Goal: Task Accomplishment & Management: Manage account settings

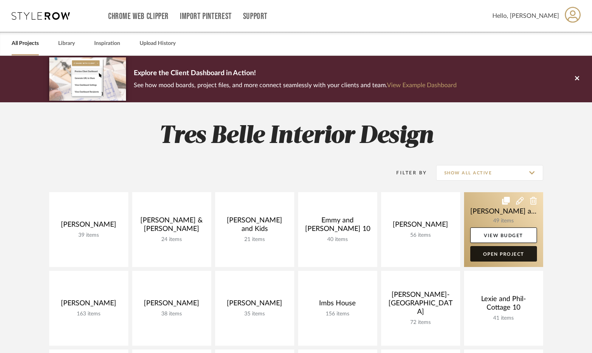
click at [494, 253] on link "Open Project" at bounding box center [503, 254] width 67 height 16
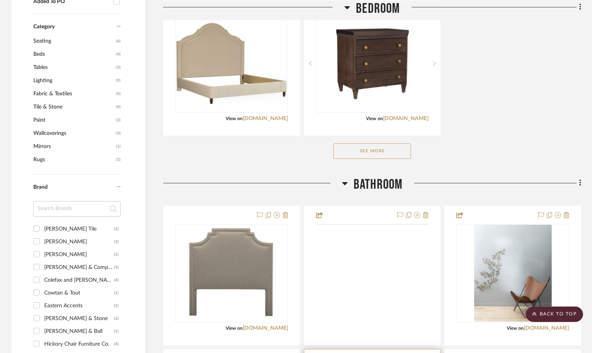
scroll to position [620, 0]
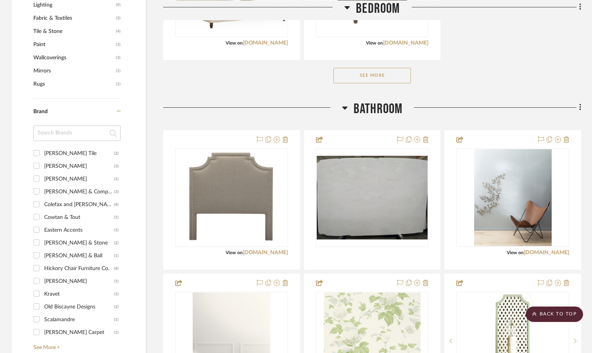
click at [397, 75] on button "See More" at bounding box center [372, 76] width 78 height 16
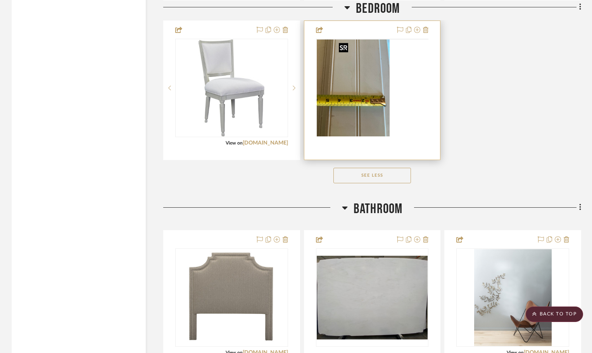
scroll to position [1590, 0]
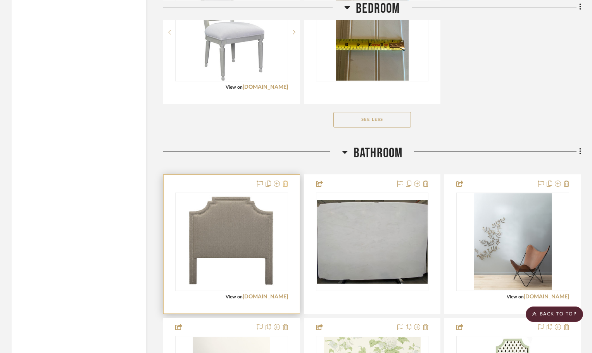
click at [287, 184] on icon at bounding box center [285, 184] width 5 height 6
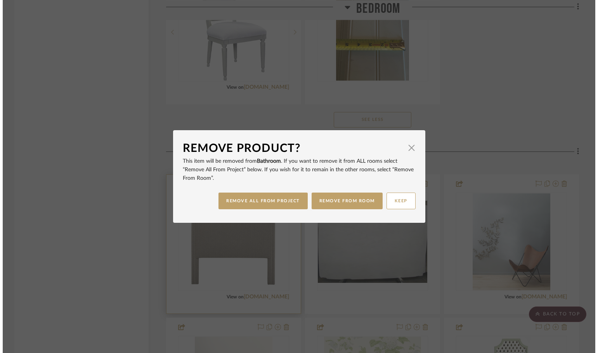
scroll to position [0, 0]
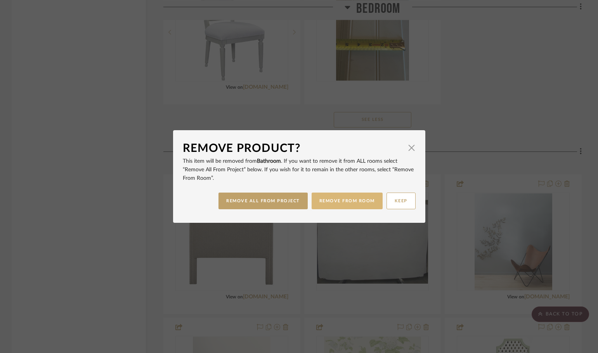
click at [337, 199] on button "REMOVE FROM ROOM" at bounding box center [346, 201] width 71 height 17
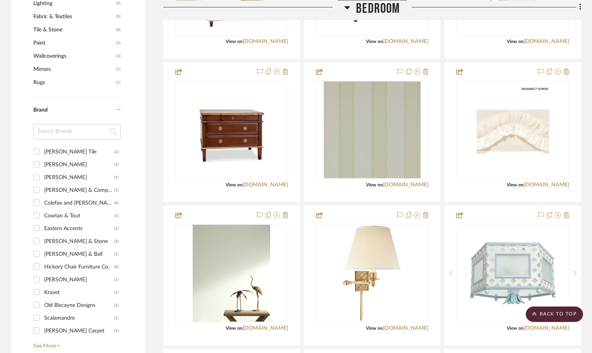
scroll to position [620, 0]
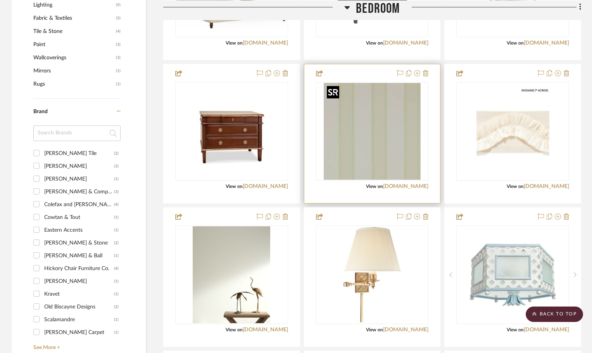
click at [389, 145] on img "0" at bounding box center [372, 131] width 97 height 97
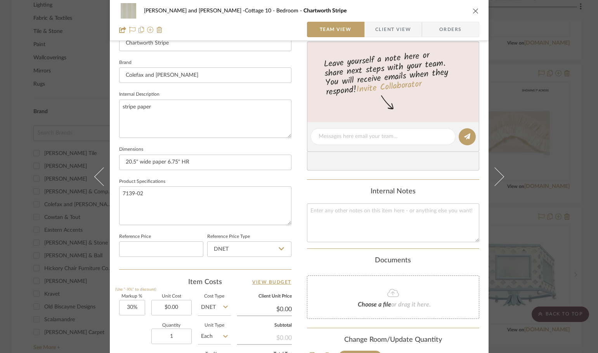
scroll to position [369, 0]
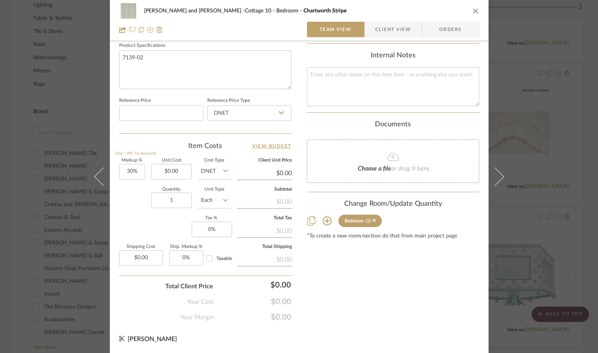
click at [322, 221] on icon at bounding box center [326, 221] width 9 height 9
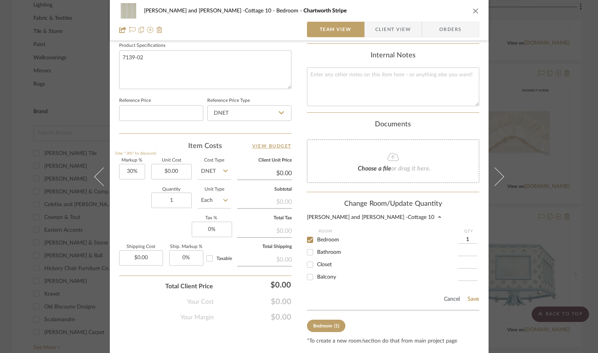
click at [465, 237] on input "1" at bounding box center [467, 240] width 19 height 8
type input "12"
click at [472, 298] on button "Save" at bounding box center [473, 299] width 12 height 6
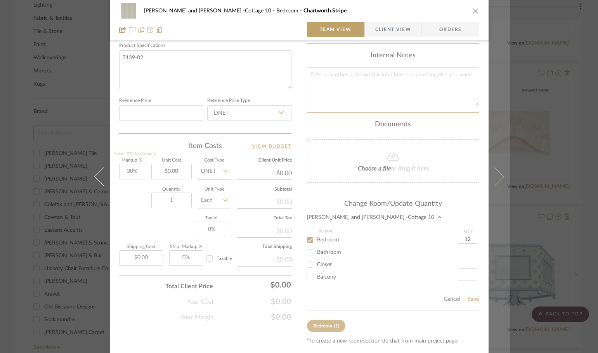
type input "12"
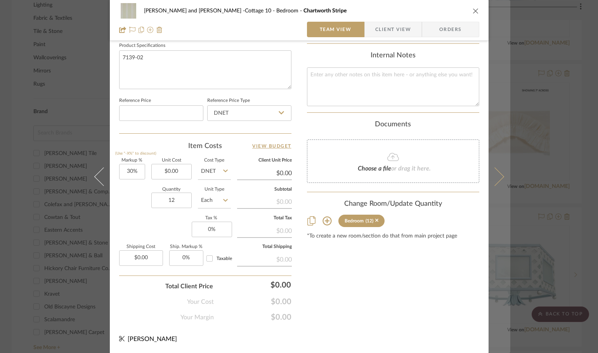
click at [492, 173] on icon at bounding box center [494, 176] width 19 height 19
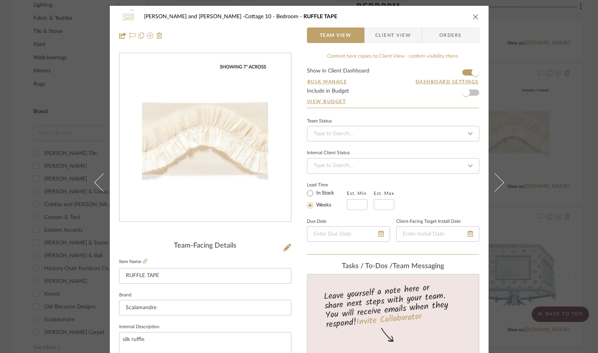
click at [472, 16] on icon "close" at bounding box center [475, 17] width 6 height 6
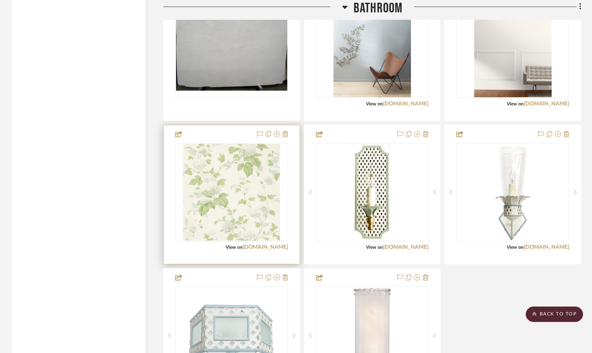
scroll to position [1784, 0]
click at [0, 0] on img at bounding box center [0, 0] width 0 height 0
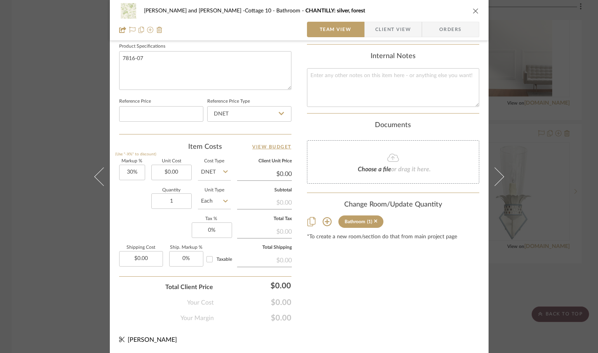
scroll to position [369, 0]
click at [323, 218] on icon at bounding box center [326, 220] width 9 height 9
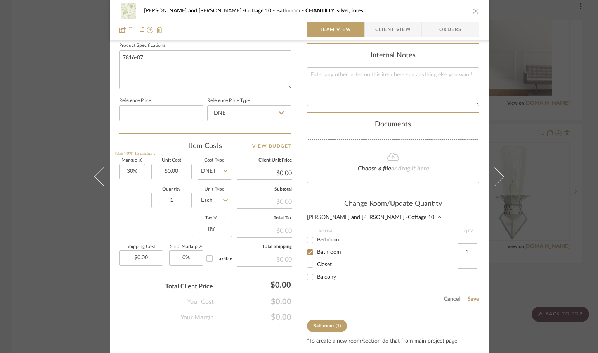
click at [465, 250] on input "1" at bounding box center [467, 253] width 19 height 8
type input "5"
click at [468, 298] on button "Save" at bounding box center [473, 299] width 12 height 6
type input "5"
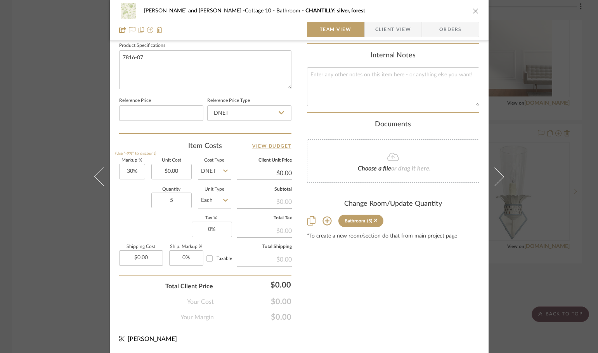
click at [527, 176] on div "[PERSON_NAME] and [PERSON_NAME] -Cottage 10 Bathroom CHANTILLY: silver, forest …" at bounding box center [299, 176] width 598 height 353
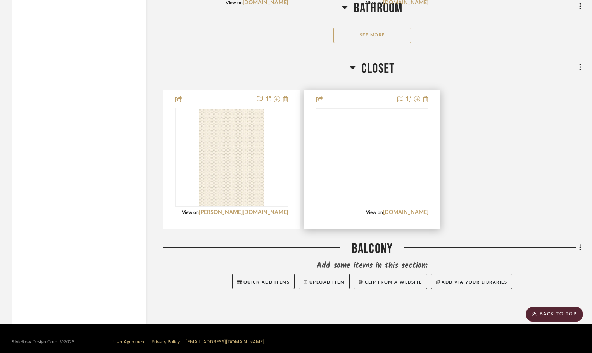
scroll to position [2171, 0]
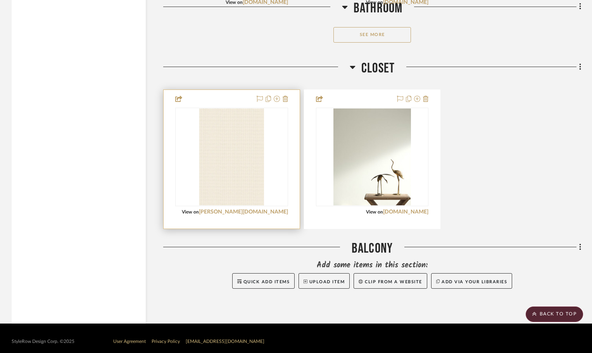
click at [0, 0] on div at bounding box center [0, 0] width 0 height 0
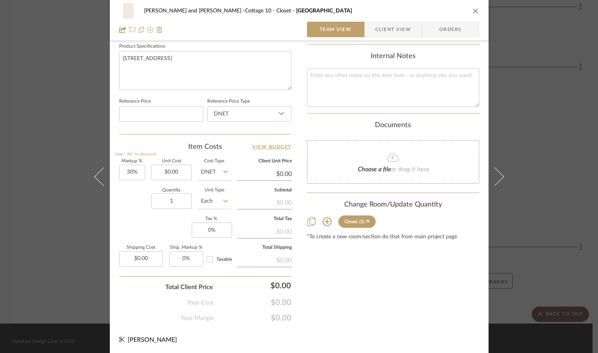
scroll to position [369, 0]
click at [325, 219] on icon at bounding box center [326, 220] width 9 height 9
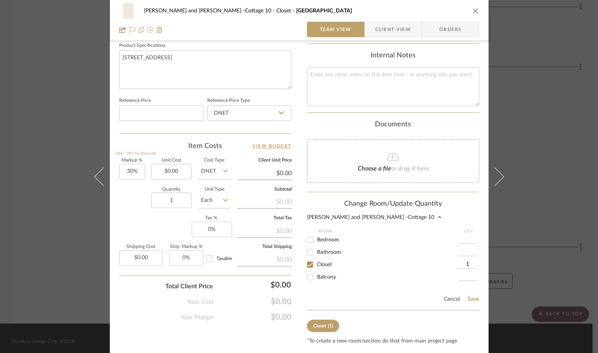
click at [468, 263] on input "1" at bounding box center [467, 265] width 19 height 8
type input "6"
click at [470, 299] on button "Save" at bounding box center [473, 299] width 12 height 6
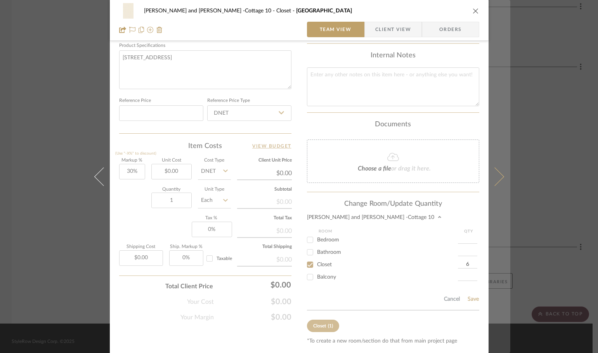
type input "6"
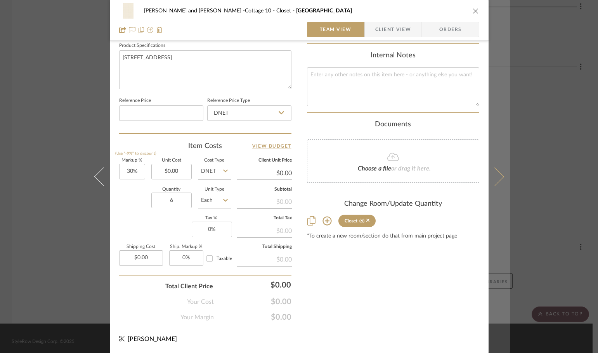
click at [492, 177] on icon at bounding box center [494, 176] width 19 height 19
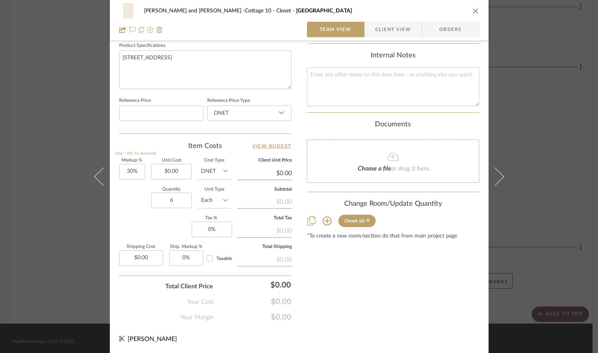
scroll to position [0, 0]
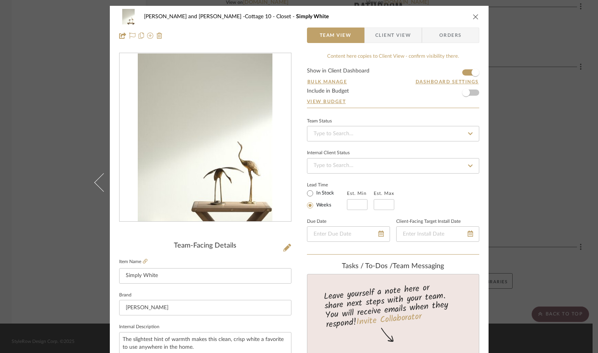
click at [472, 14] on icon "close" at bounding box center [475, 17] width 6 height 6
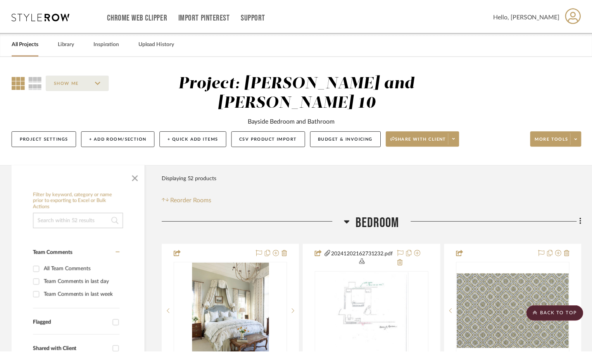
scroll to position [2171, 0]
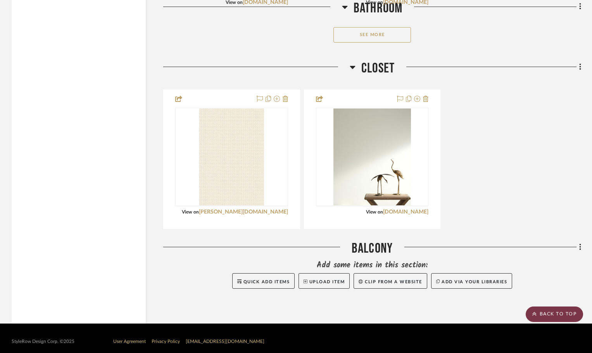
click at [555, 313] on scroll-to-top-button "BACK TO TOP" at bounding box center [554, 315] width 57 height 16
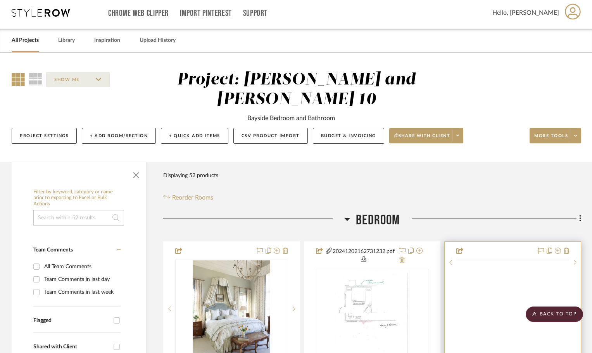
scroll to position [0, 0]
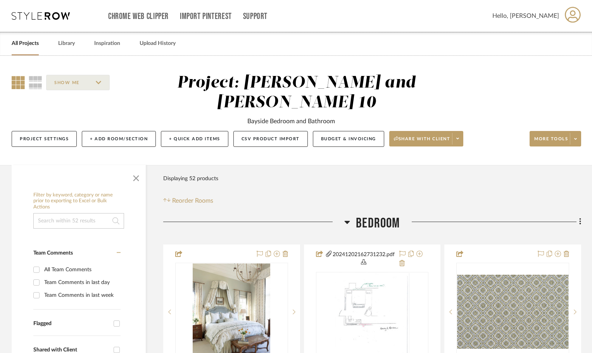
click at [37, 43] on link "All Projects" at bounding box center [25, 43] width 27 height 10
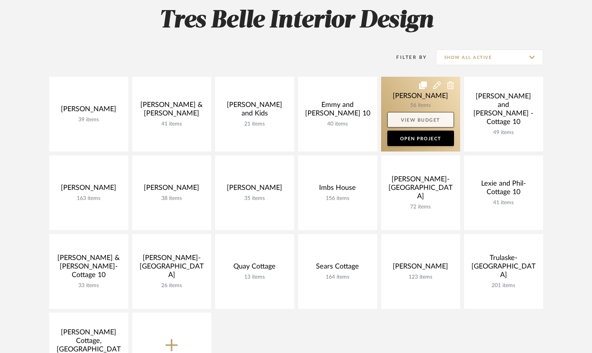
scroll to position [116, 0]
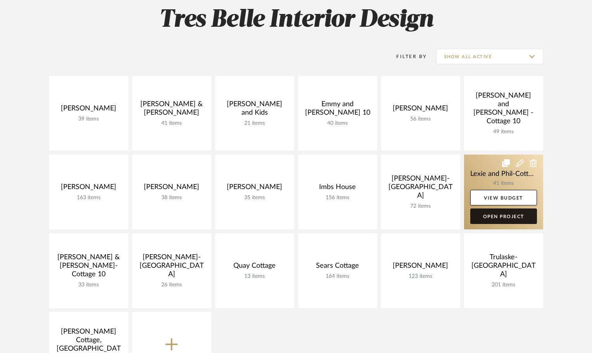
click at [512, 216] on link "Open Project" at bounding box center [503, 217] width 67 height 16
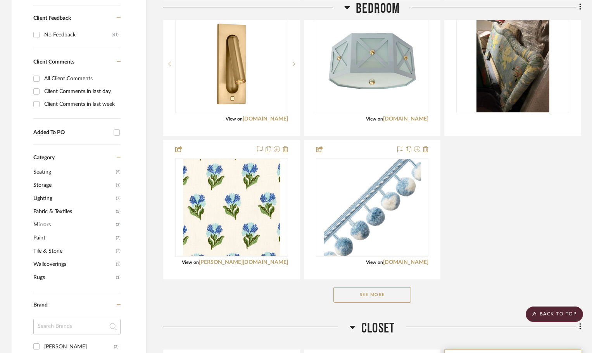
scroll to position [504, 0]
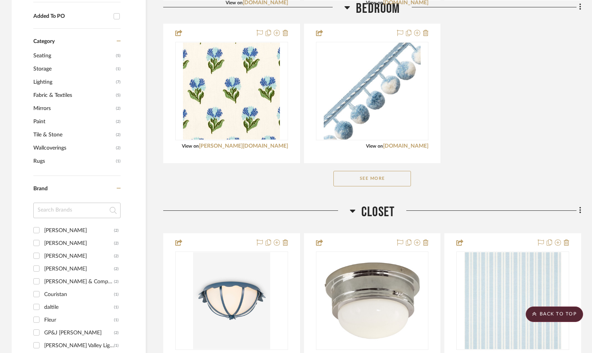
click at [385, 171] on button "See More" at bounding box center [372, 179] width 78 height 16
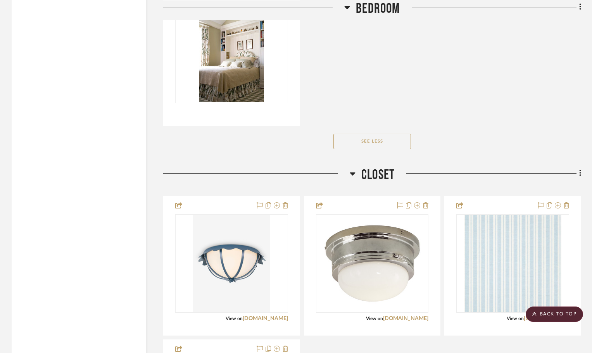
scroll to position [1318, 0]
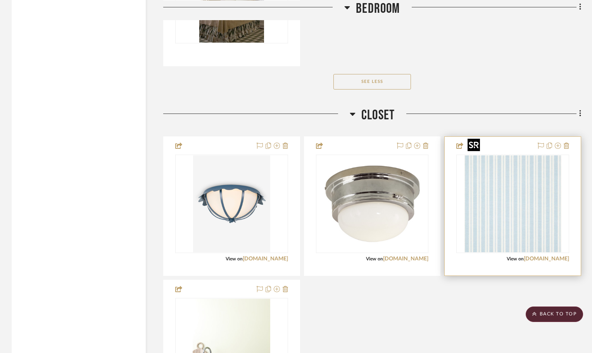
click at [525, 200] on img "0" at bounding box center [513, 203] width 97 height 97
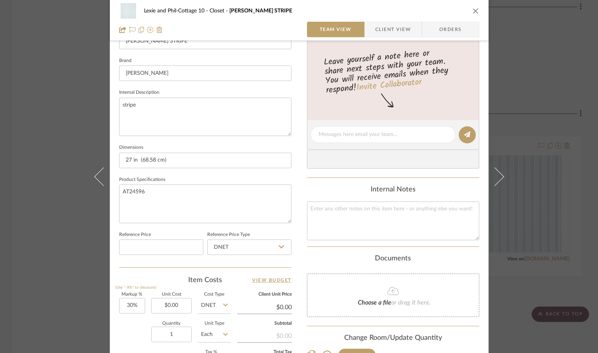
scroll to position [271, 0]
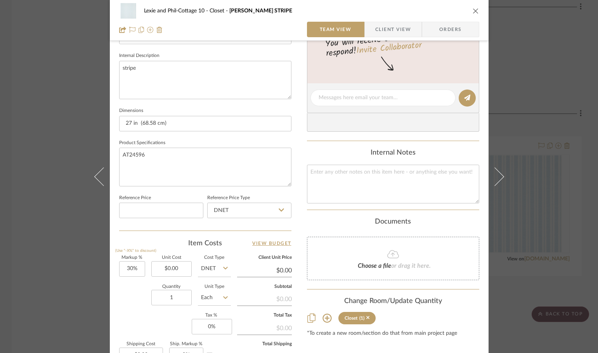
click at [322, 319] on icon at bounding box center [326, 318] width 9 height 9
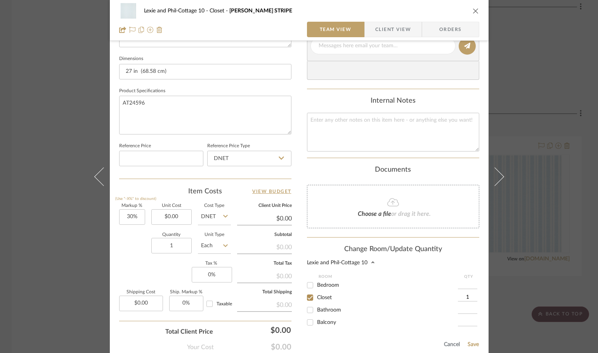
scroll to position [388, 0]
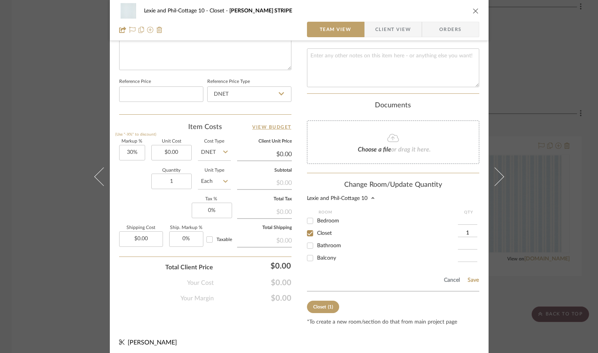
click at [466, 230] on input "1" at bounding box center [467, 234] width 19 height 8
type input "5"
click at [470, 278] on button "Save" at bounding box center [473, 280] width 12 height 6
type input "5"
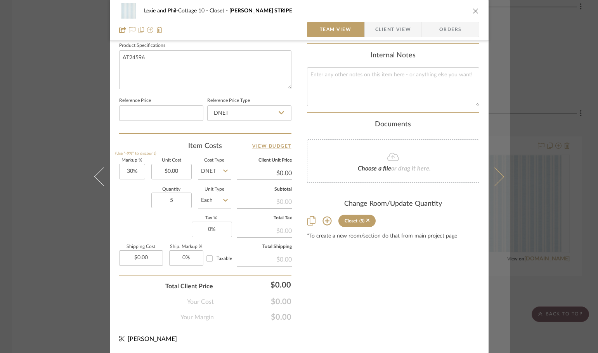
click at [496, 183] on button at bounding box center [499, 176] width 22 height 353
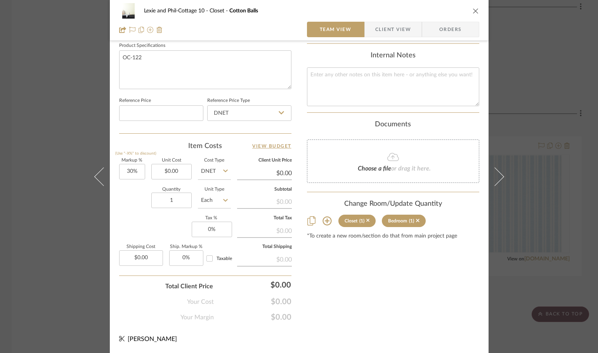
click at [536, 233] on div "Lexie and Phil-Cottage 10 Closet Cotton Balls Team View Client View Orders Team…" at bounding box center [299, 176] width 598 height 353
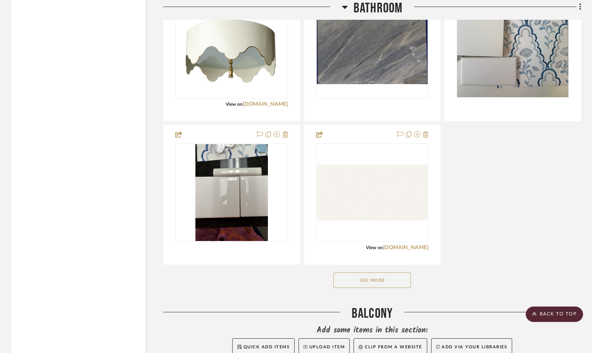
scroll to position [1978, 0]
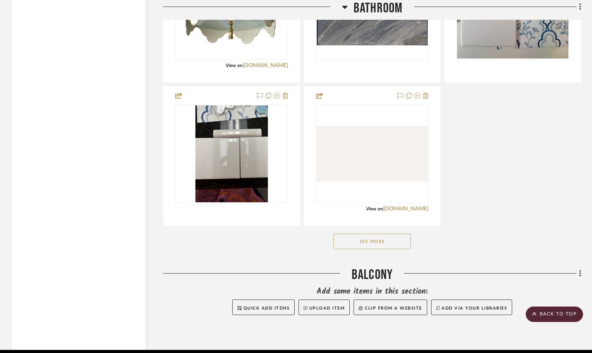
click at [385, 234] on button "See More" at bounding box center [372, 242] width 78 height 16
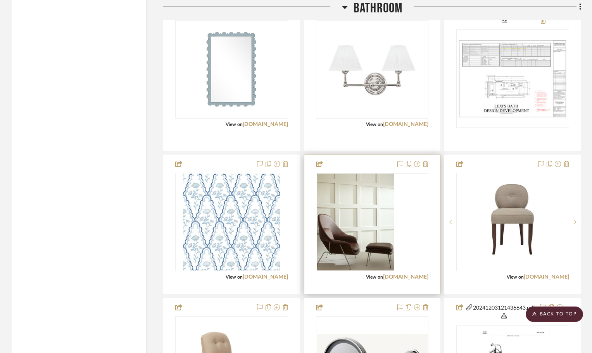
scroll to position [2288, 0]
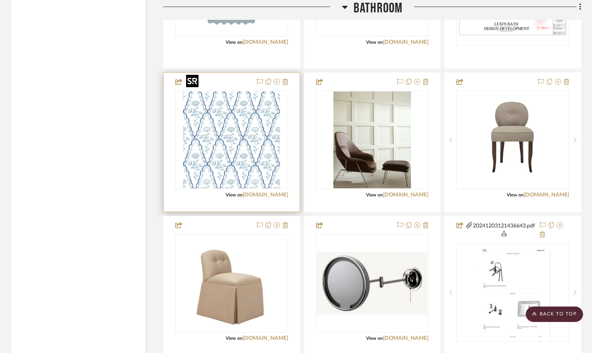
click at [0, 0] on img at bounding box center [0, 0] width 0 height 0
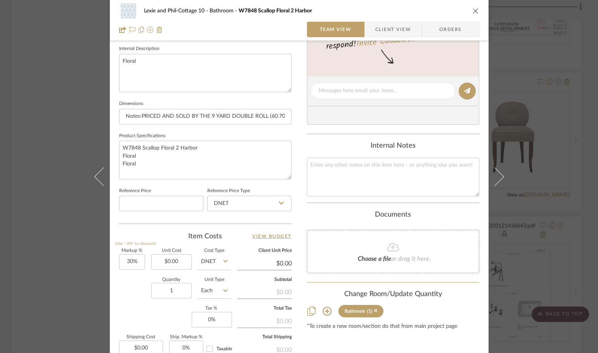
scroll to position [349, 0]
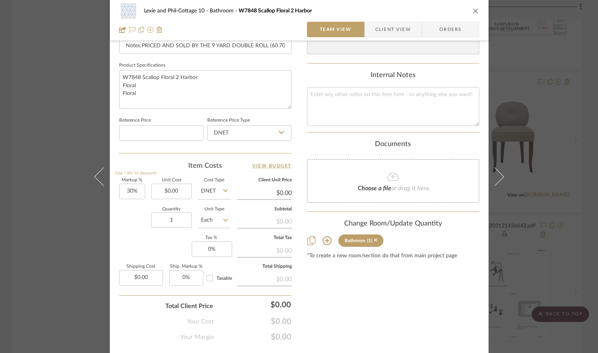
click at [323, 241] on icon at bounding box center [326, 241] width 9 height 9
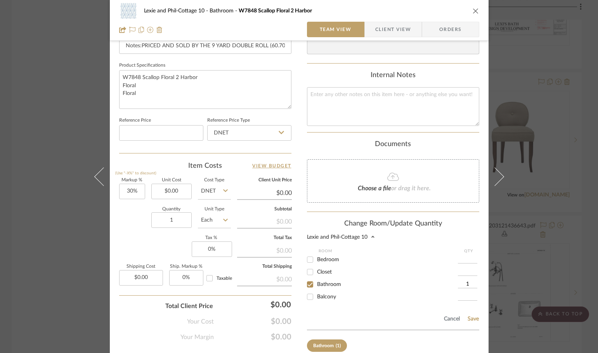
click at [466, 280] on div "1" at bounding box center [468, 284] width 21 height 12
click at [465, 283] on input "1" at bounding box center [467, 285] width 19 height 8
type input "6"
click at [470, 320] on button "Save" at bounding box center [473, 319] width 12 height 6
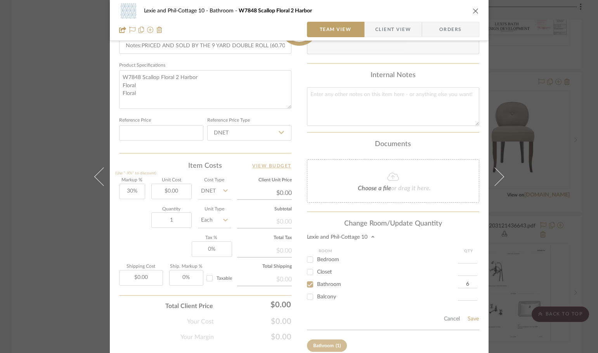
type input "6"
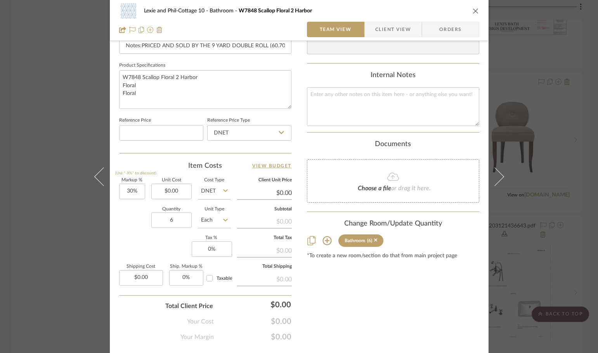
click at [535, 151] on div "Lexie and Phil-Cottage 10 Bathroom W7848 Scallop Floral 2 Harbor Team View Clie…" at bounding box center [299, 176] width 598 height 353
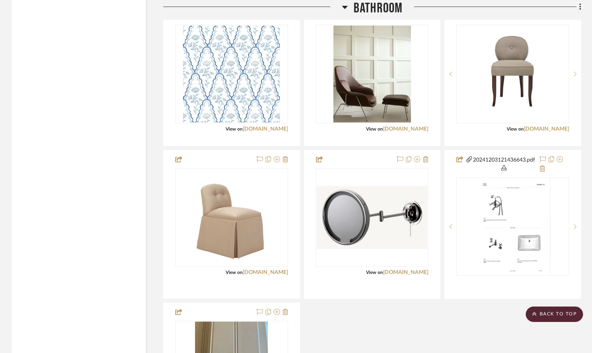
scroll to position [2482, 0]
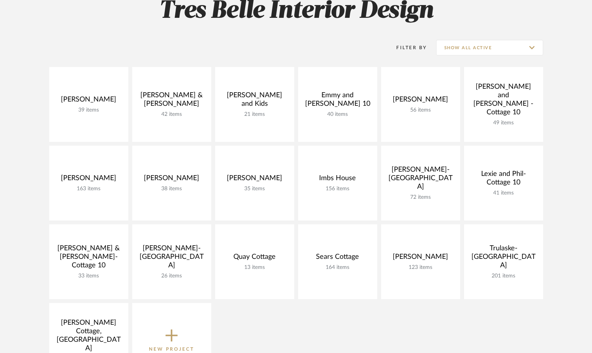
scroll to position [116, 0]
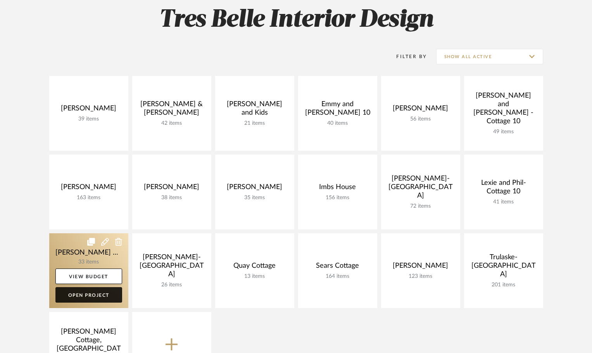
click at [86, 292] on link "Open Project" at bounding box center [88, 295] width 67 height 16
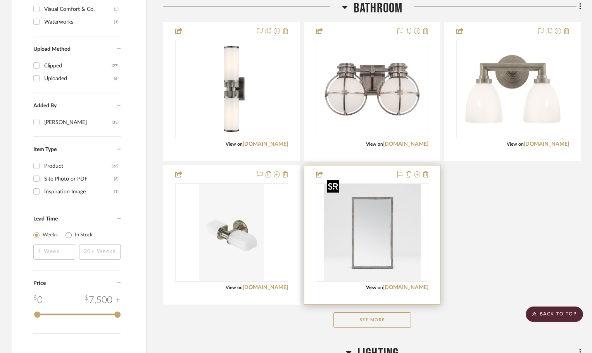
scroll to position [827, 0]
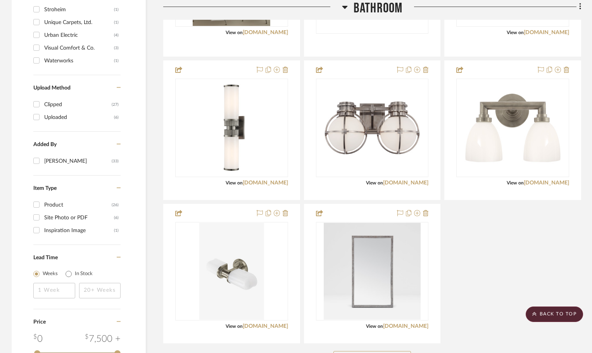
click at [380, 351] on button "See More" at bounding box center [372, 359] width 78 height 16
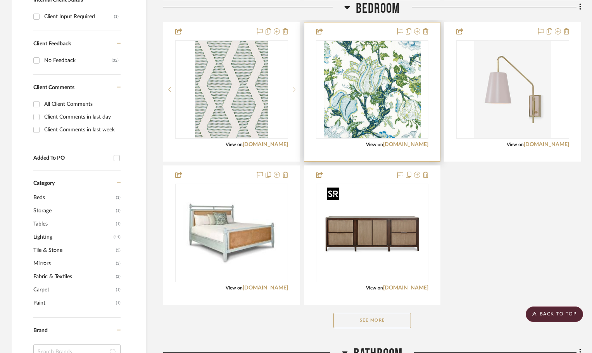
scroll to position [168, 0]
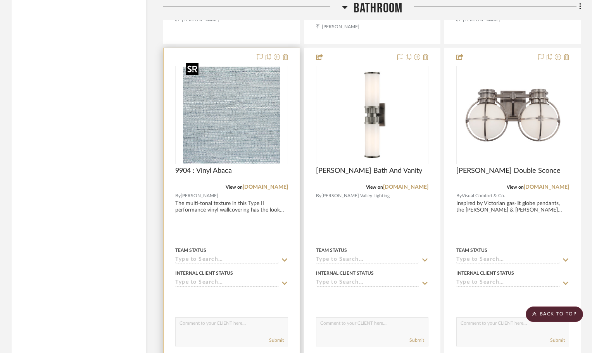
scroll to position [1629, 0]
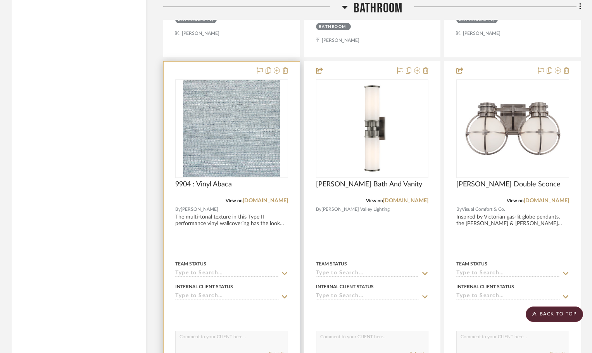
click at [286, 98] on div "0" at bounding box center [232, 129] width 112 height 98
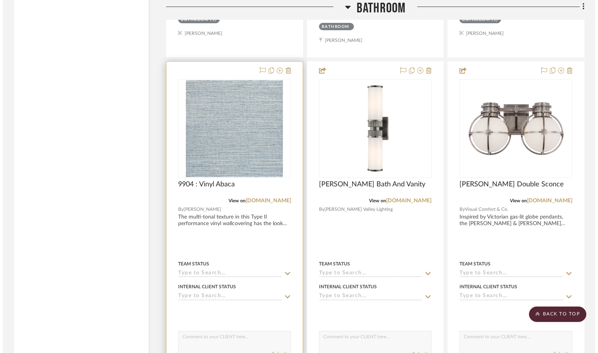
scroll to position [0, 0]
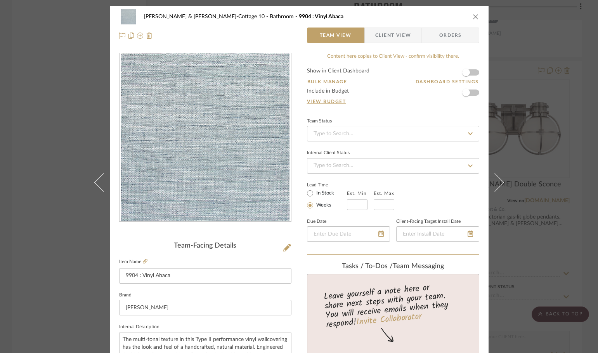
click at [473, 16] on icon "close" at bounding box center [475, 17] width 6 height 6
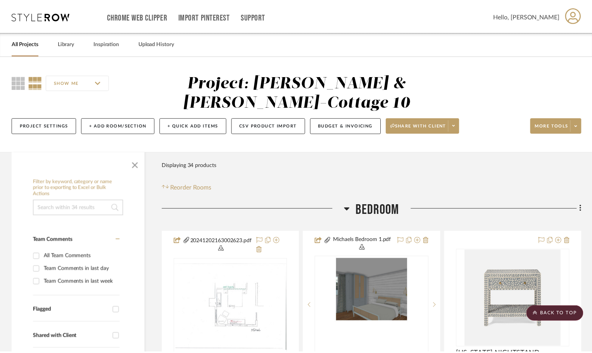
scroll to position [1629, 0]
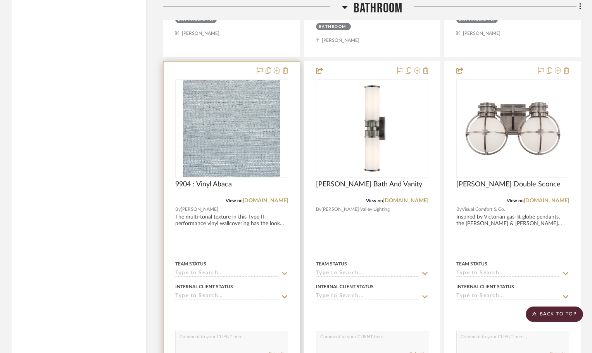
click at [285, 117] on div "0" at bounding box center [232, 129] width 112 height 98
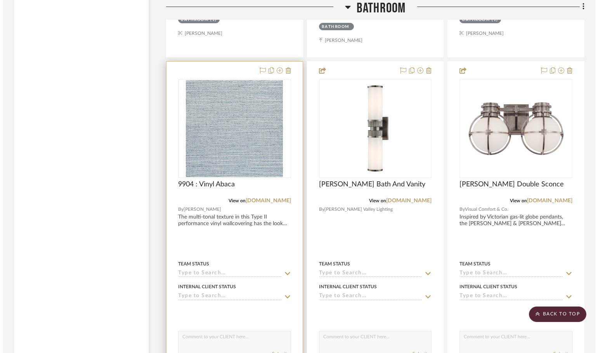
scroll to position [0, 0]
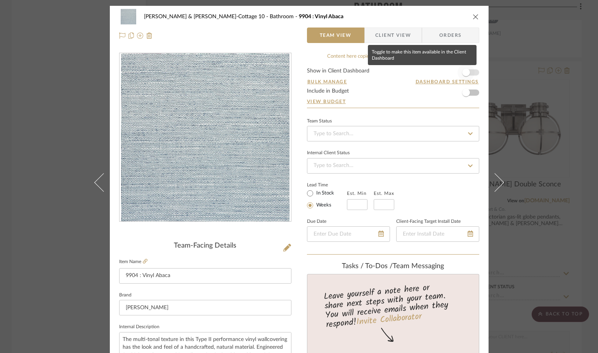
click at [462, 71] on span "button" at bounding box center [466, 73] width 8 height 8
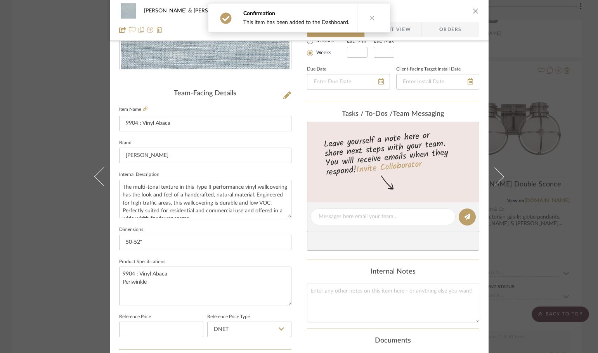
scroll to position [155, 0]
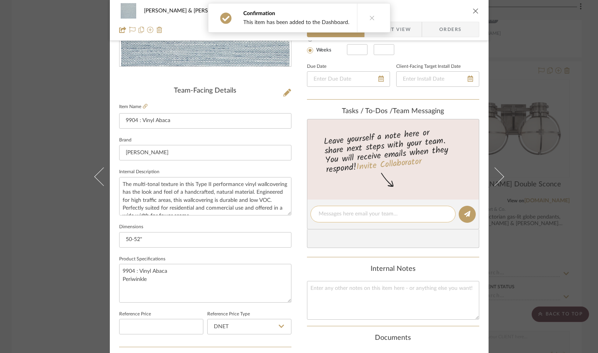
click at [328, 218] on textarea at bounding box center [382, 214] width 129 height 8
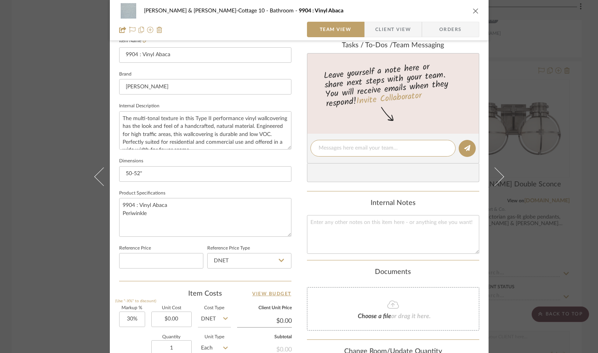
scroll to position [271, 0]
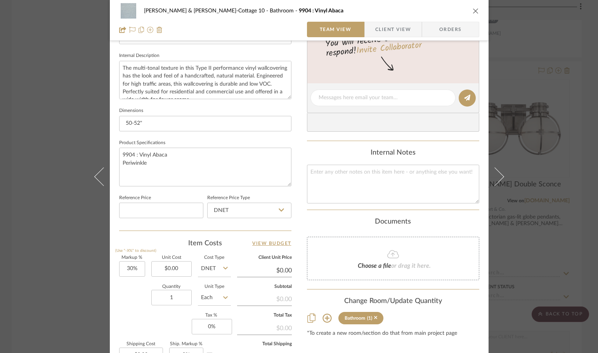
click at [325, 318] on icon at bounding box center [326, 318] width 9 height 9
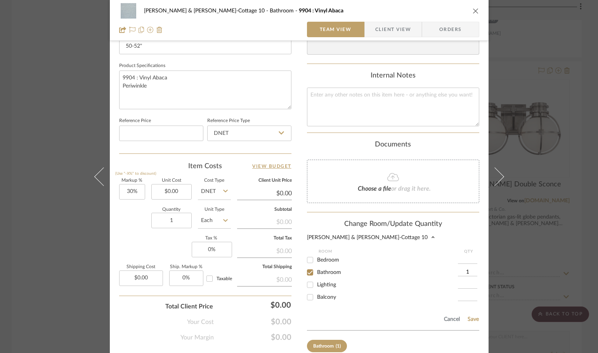
scroll to position [349, 0]
click at [471, 271] on input "1" at bounding box center [467, 272] width 19 height 8
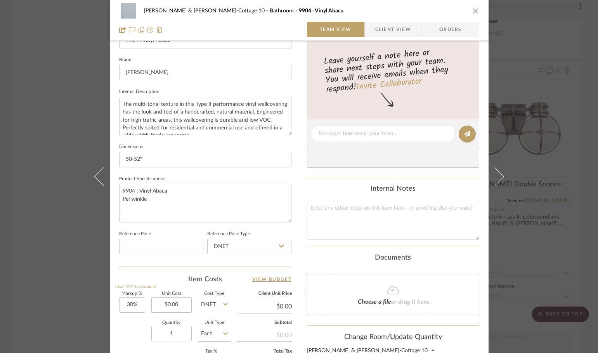
scroll to position [233, 0]
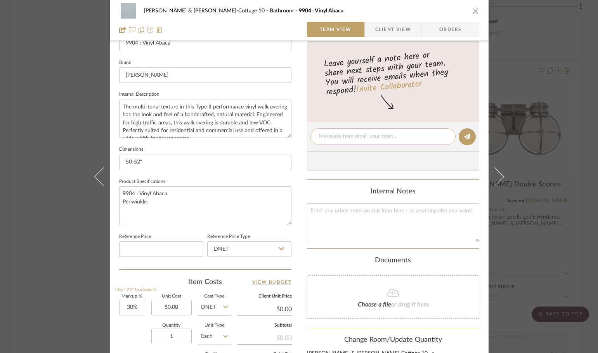
type input "45"
click at [332, 132] on div at bounding box center [382, 136] width 145 height 17
click at [331, 133] on textarea at bounding box center [382, 137] width 129 height 8
type textarea "30 for Mikes bath"
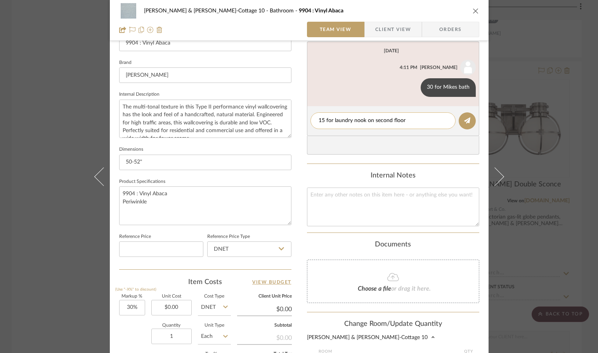
click at [321, 119] on textarea "15 for laundry nook on second floor" at bounding box center [382, 121] width 129 height 8
type textarea "15yds for laundry nook on second floor"
click at [430, 86] on div "30 for Mikes bath" at bounding box center [447, 87] width 55 height 19
click at [412, 88] on icon at bounding box center [413, 87] width 2 height 6
click at [385, 80] on span "Edit Message" at bounding box center [375, 78] width 32 height 7
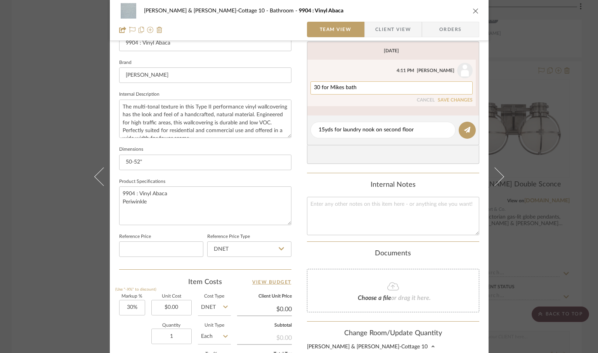
click at [317, 85] on textarea "30 for Mikes bath" at bounding box center [391, 88] width 155 height 6
type textarea "30 yds for Mikes bath"
drag, startPoint x: 464, startPoint y: 99, endPoint x: 462, endPoint y: 124, distance: 24.9
click at [464, 100] on button "SAVE CHANGES" at bounding box center [454, 100] width 35 height 5
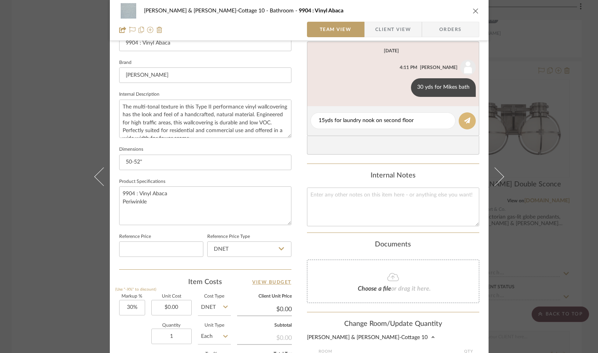
click at [464, 122] on icon at bounding box center [467, 120] width 6 height 6
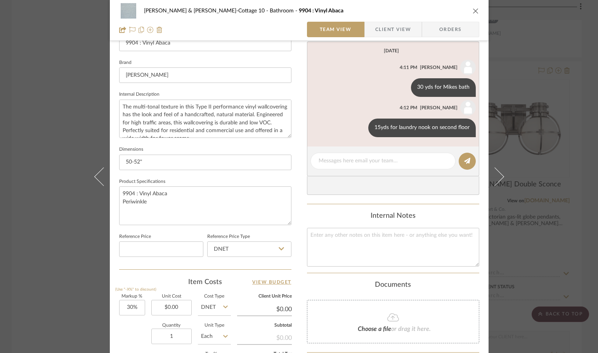
click at [472, 9] on icon "close" at bounding box center [475, 11] width 6 height 6
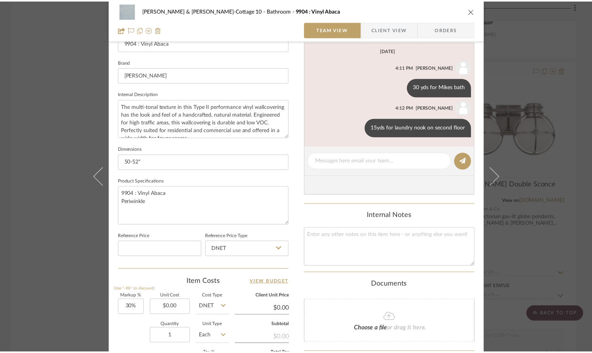
scroll to position [1629, 0]
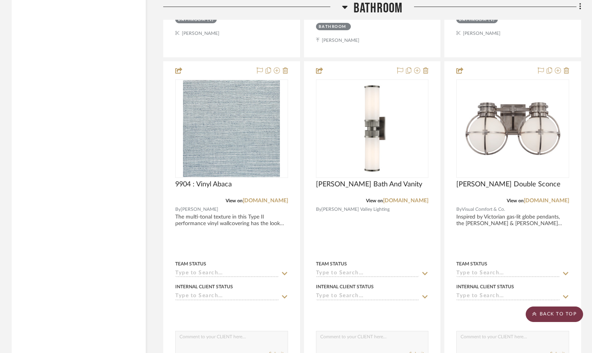
click at [558, 314] on scroll-to-top-button "BACK TO TOP" at bounding box center [554, 315] width 57 height 16
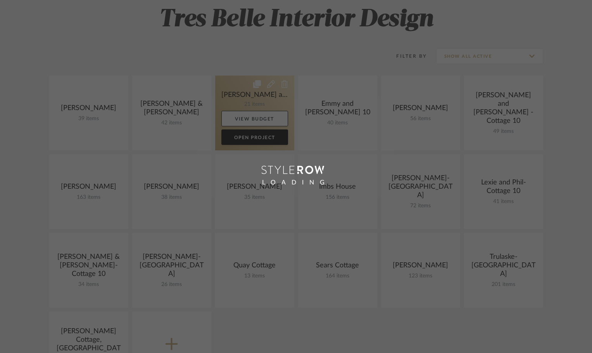
scroll to position [116, 0]
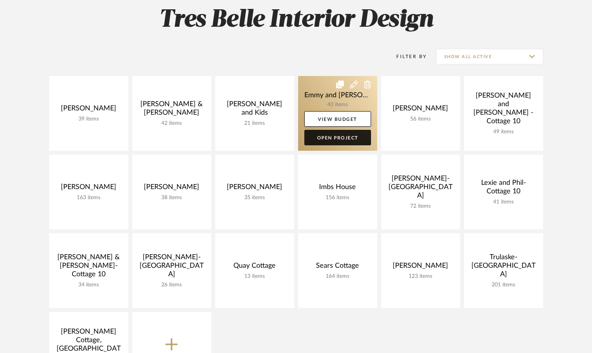
click at [356, 142] on link "Open Project" at bounding box center [337, 138] width 67 height 16
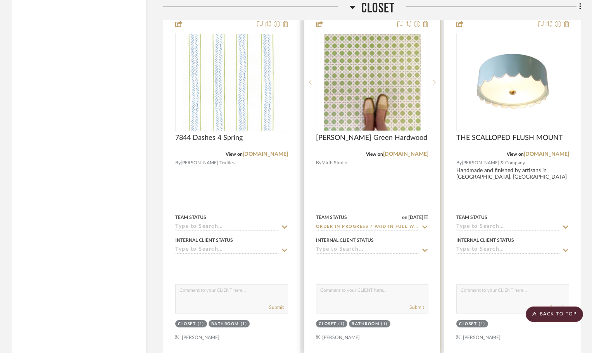
scroll to position [1629, 0]
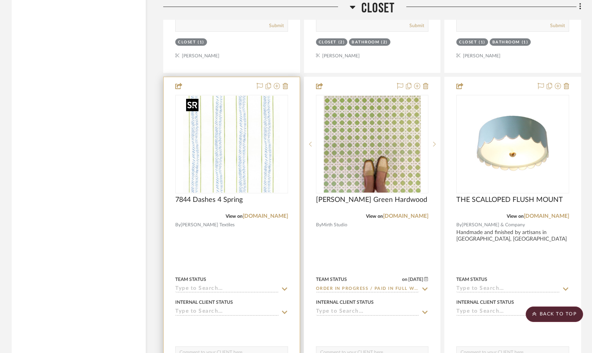
click at [0, 0] on img at bounding box center [0, 0] width 0 height 0
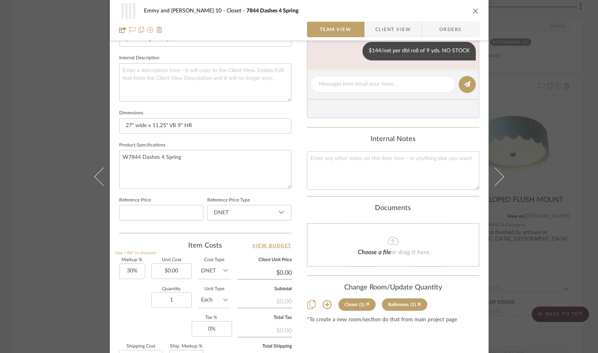
scroll to position [271, 0]
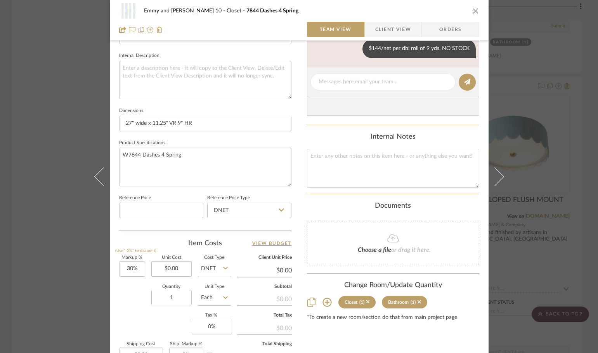
click at [323, 302] on icon at bounding box center [326, 302] width 9 height 9
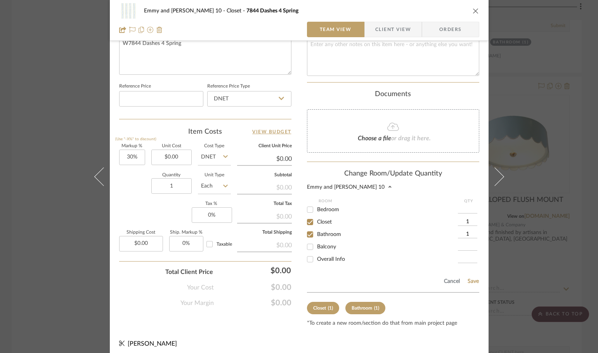
scroll to position [388, 0]
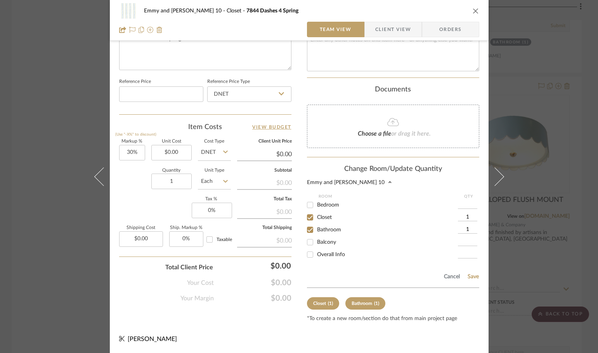
click at [466, 216] on input "1" at bounding box center [467, 218] width 19 height 8
type input "15"
click at [466, 229] on input "1" at bounding box center [467, 230] width 19 height 8
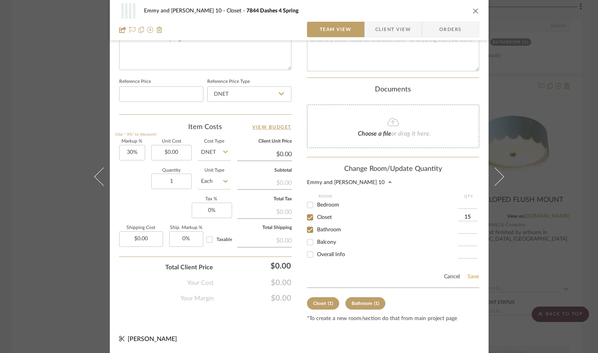
click at [467, 276] on button "Save" at bounding box center [473, 277] width 12 height 6
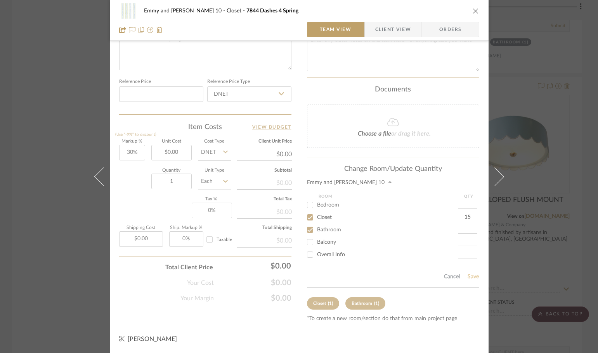
type input "15"
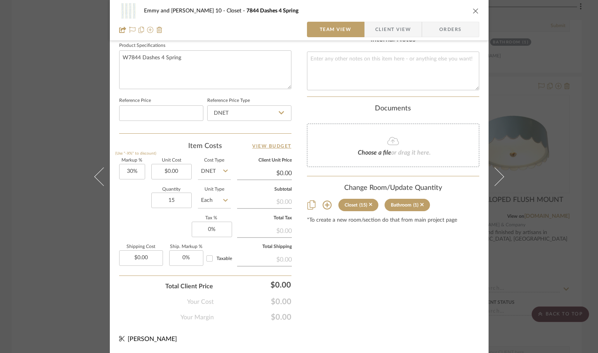
click at [323, 204] on icon at bounding box center [326, 204] width 9 height 9
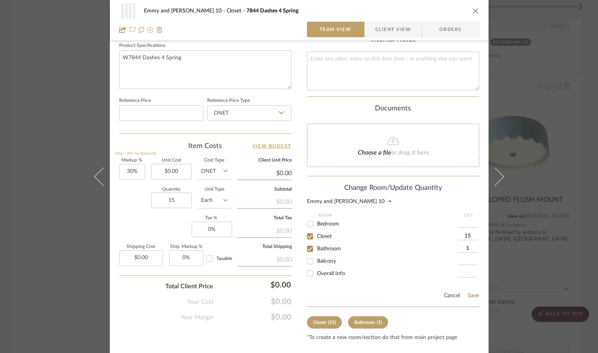
click at [466, 235] on input "15" at bounding box center [467, 237] width 19 height 8
type input "4"
type input "14"
click at [473, 295] on button "Save" at bounding box center [473, 296] width 12 height 6
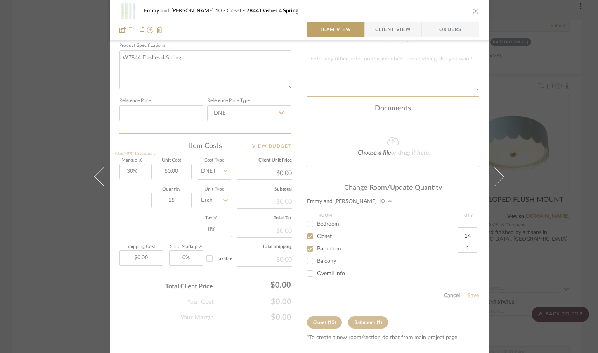
type input "14"
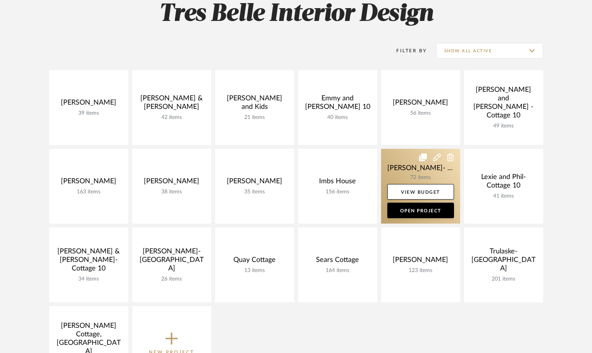
scroll to position [116, 0]
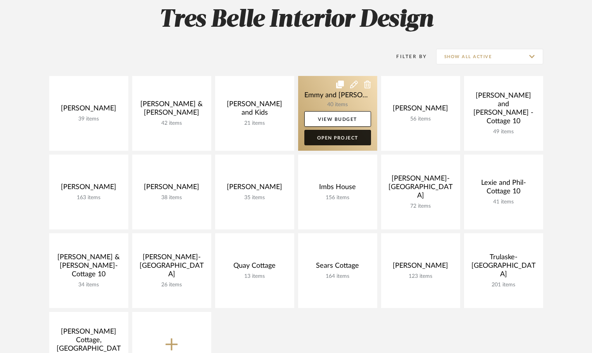
click at [330, 134] on link "Open Project" at bounding box center [337, 138] width 67 height 16
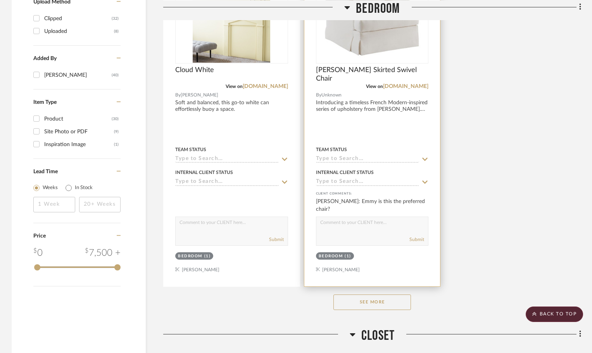
scroll to position [1047, 0]
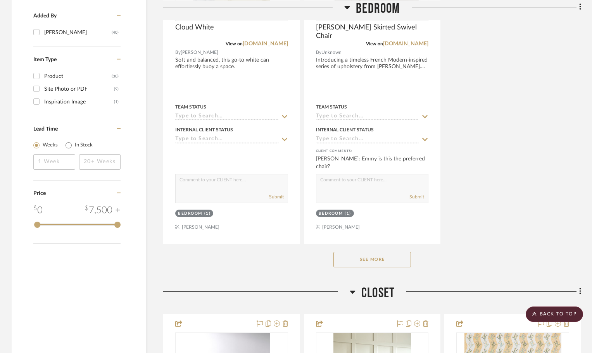
click at [396, 260] on button "See More" at bounding box center [372, 260] width 78 height 16
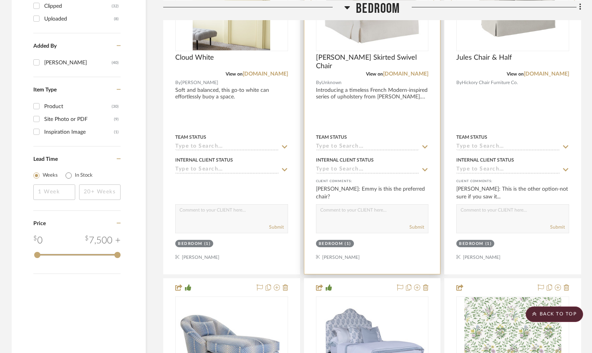
scroll to position [969, 0]
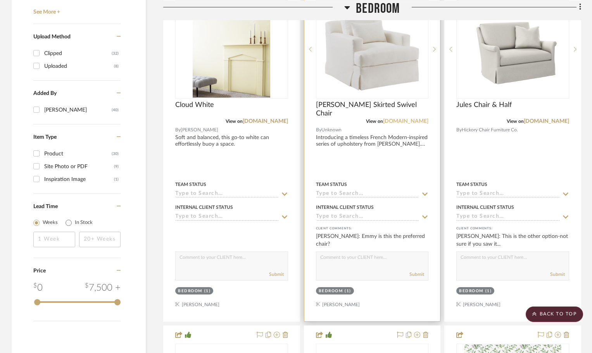
click at [418, 121] on link "[DOMAIN_NAME]" at bounding box center [405, 121] width 45 height 5
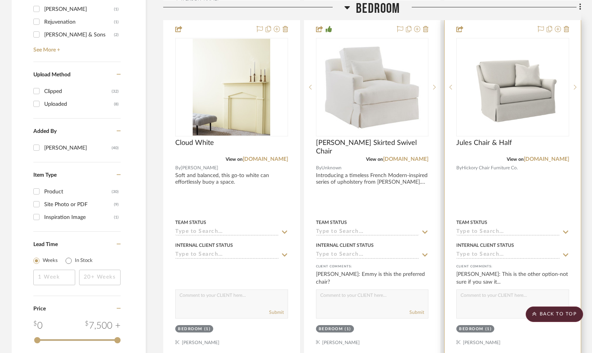
scroll to position [853, 0]
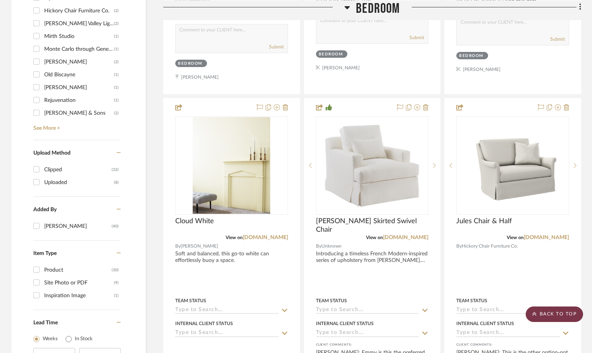
click at [553, 313] on scroll-to-top-button "BACK TO TOP" at bounding box center [554, 315] width 57 height 16
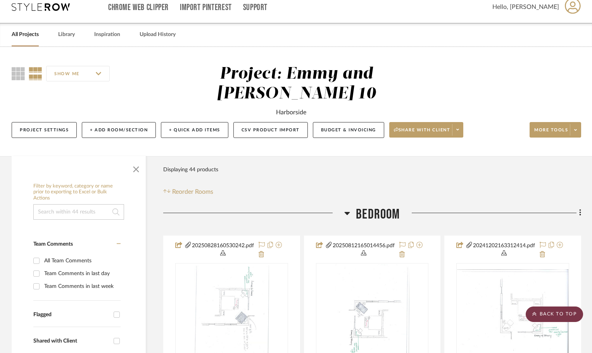
scroll to position [0, 0]
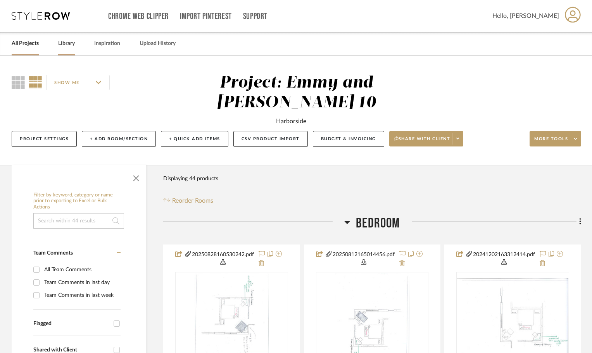
click at [63, 41] on link "Library" at bounding box center [66, 43] width 17 height 10
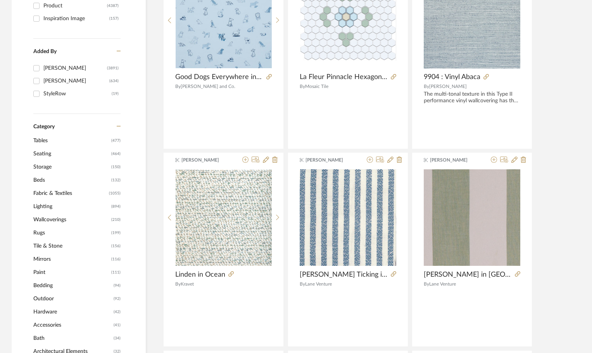
scroll to position [194, 0]
click at [52, 203] on span "Lighting" at bounding box center [71, 206] width 76 height 13
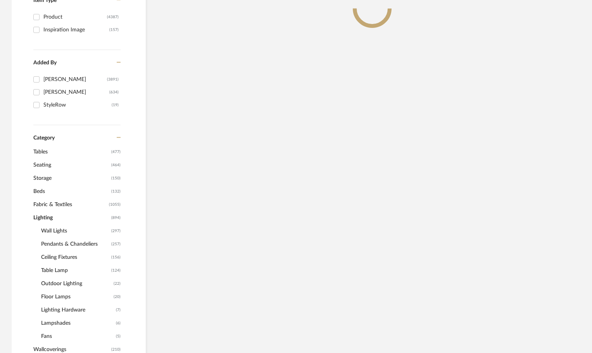
scroll to position [206, 0]
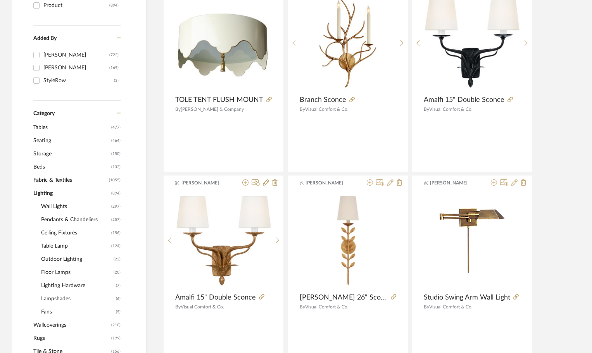
click at [59, 273] on span "Floor Lamps" at bounding box center [76, 272] width 71 height 13
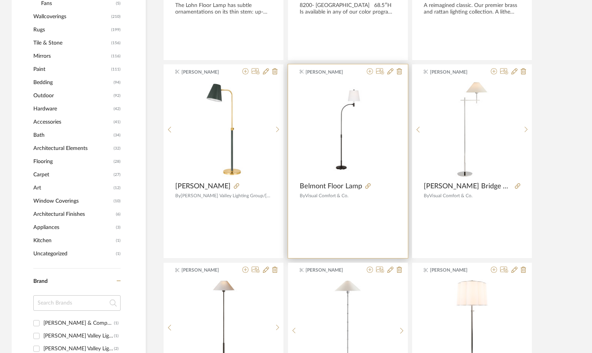
scroll to position [451, 0]
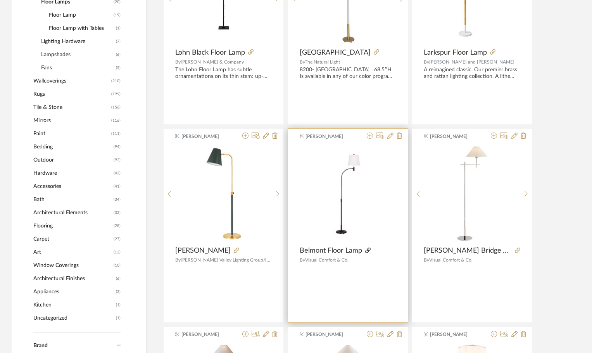
click at [368, 249] on icon at bounding box center [367, 250] width 5 height 5
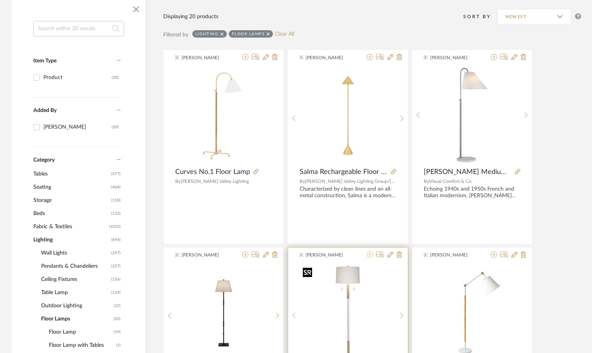
scroll to position [63, 0]
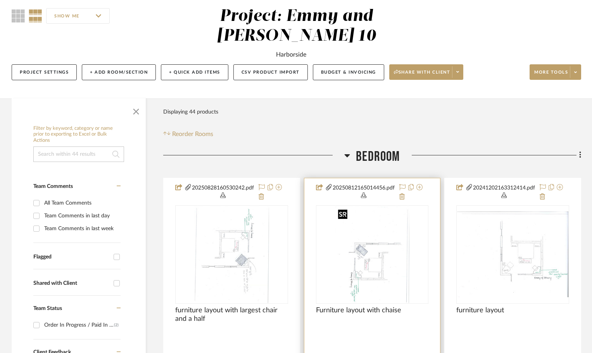
scroll to position [78, 0]
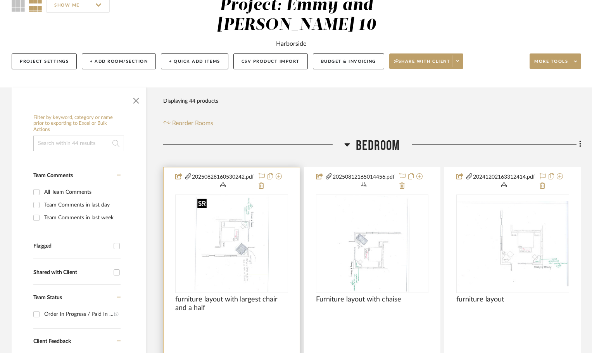
click at [0, 0] on img at bounding box center [0, 0] width 0 height 0
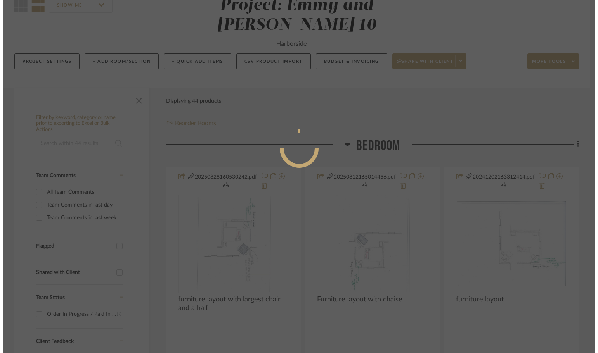
scroll to position [0, 0]
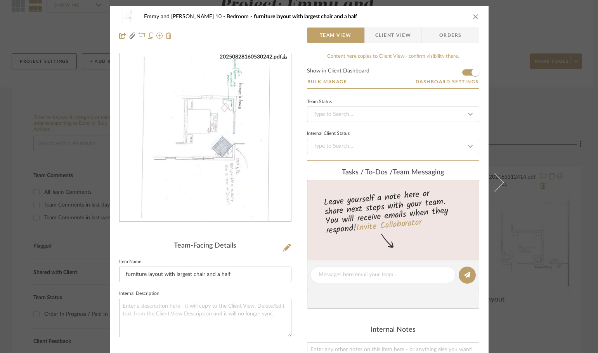
click at [200, 168] on img "0" at bounding box center [205, 138] width 130 height 168
click at [472, 19] on icon "close" at bounding box center [475, 17] width 6 height 6
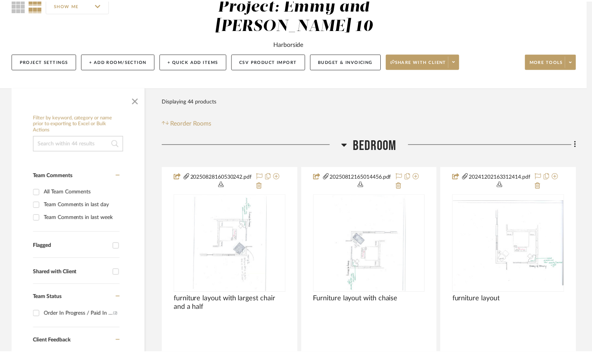
scroll to position [78, 0]
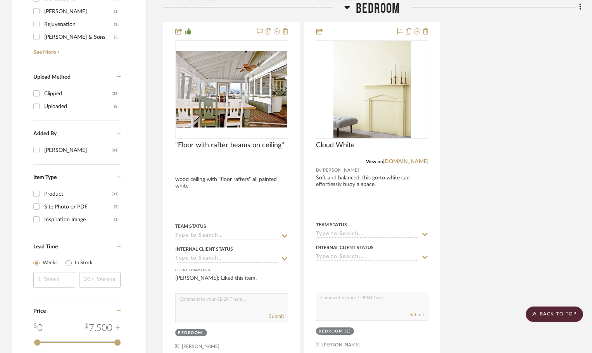
scroll to position [1125, 0]
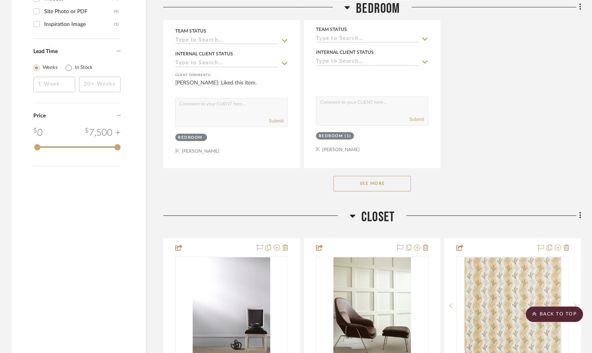
click at [380, 187] on button "See More" at bounding box center [372, 184] width 78 height 16
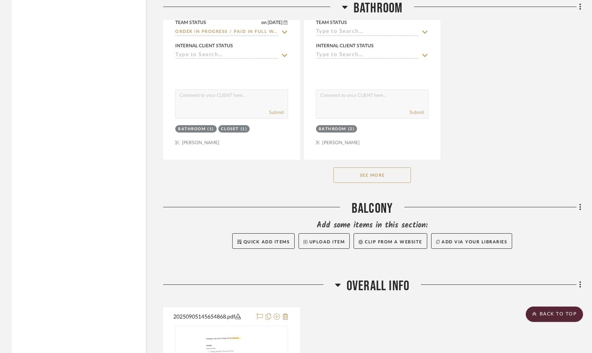
scroll to position [4731, 0]
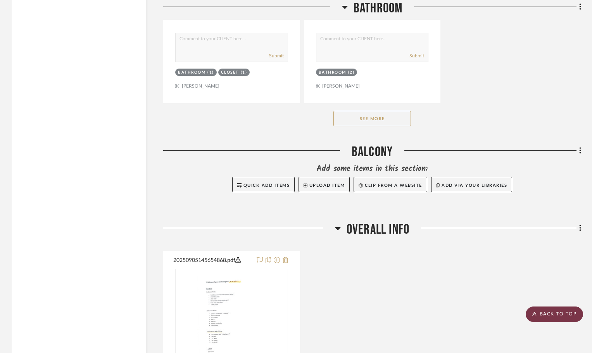
click at [554, 319] on scroll-to-top-button "BACK TO TOP" at bounding box center [554, 315] width 57 height 16
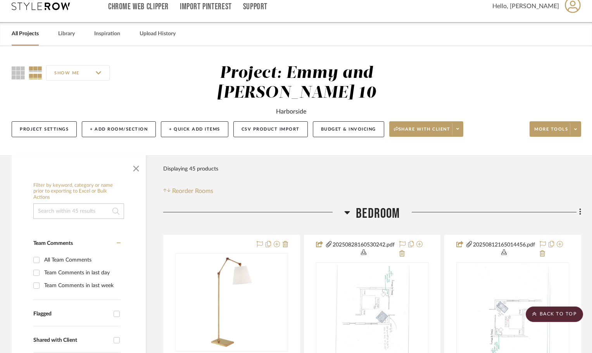
scroll to position [0, 0]
